Goal: Transaction & Acquisition: Purchase product/service

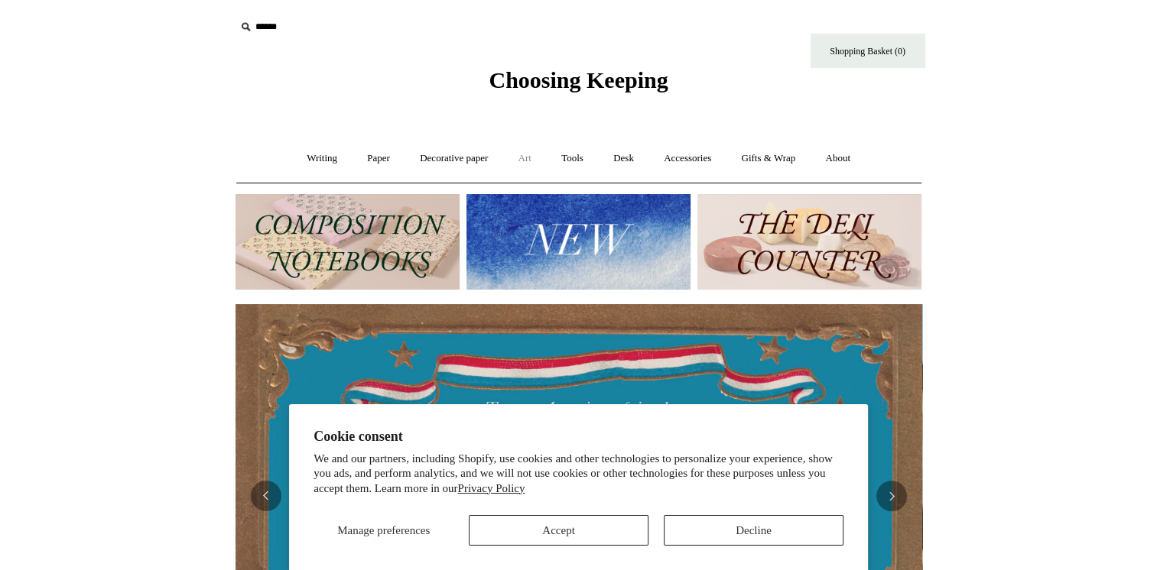
click at [528, 158] on link "Art +" at bounding box center [525, 158] width 41 height 41
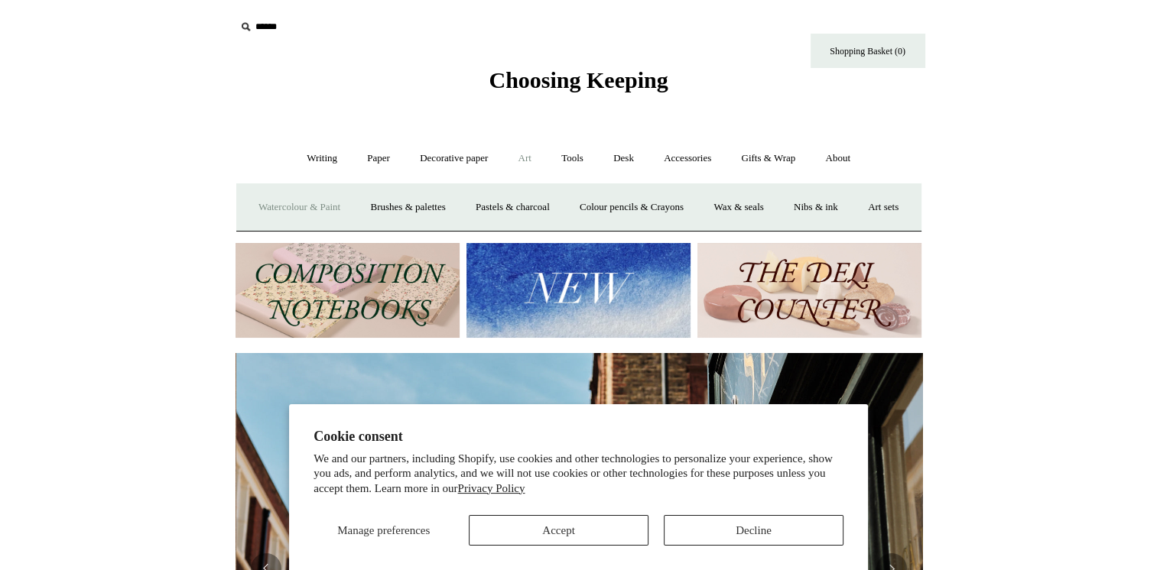
scroll to position [0, 687]
click at [336, 206] on link "Watercolour & Paint" at bounding box center [299, 207] width 109 height 41
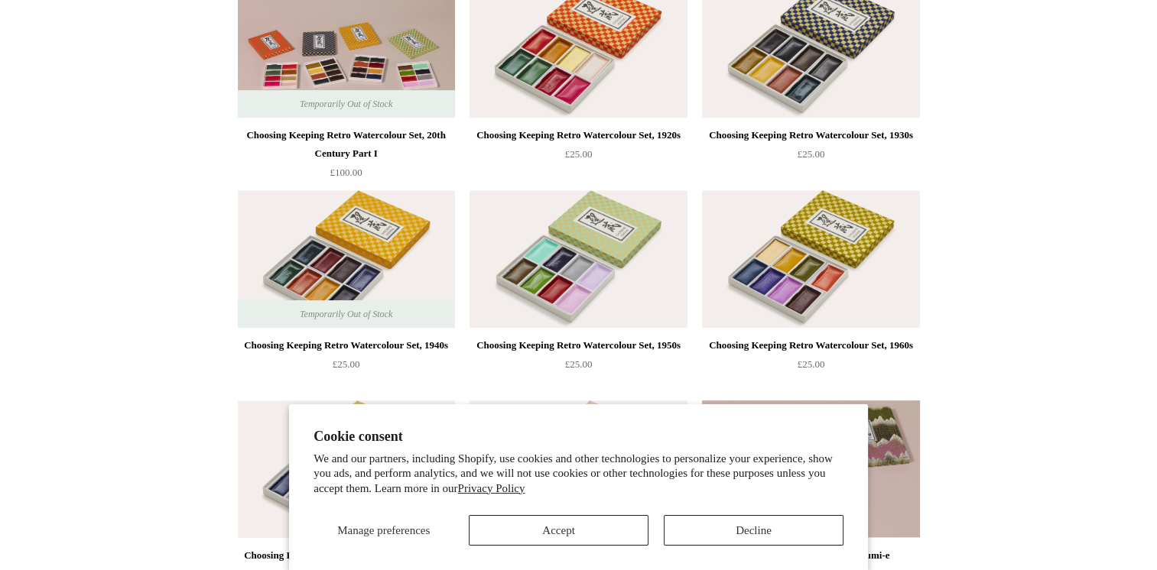
scroll to position [661, 0]
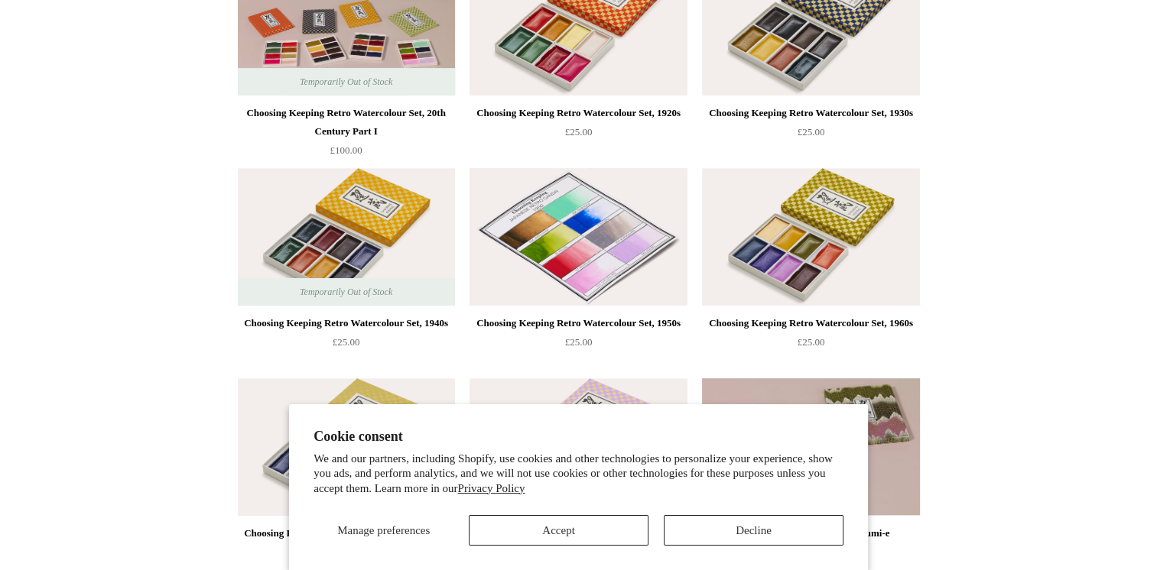
click at [599, 255] on img at bounding box center [578, 237] width 217 height 138
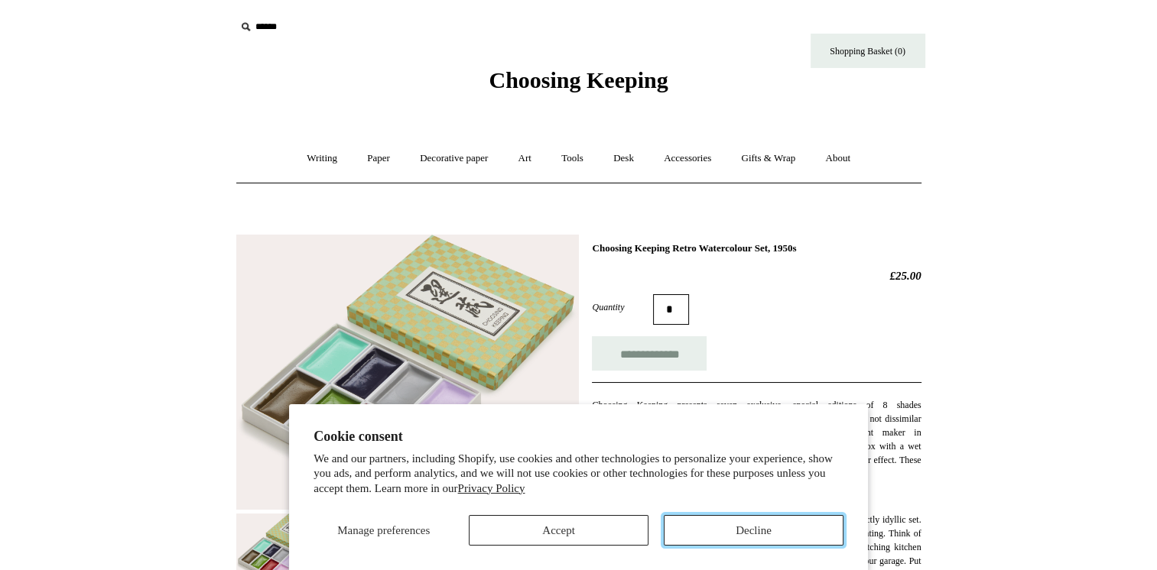
click at [762, 537] on button "Decline" at bounding box center [754, 530] width 180 height 31
